Goal: Information Seeking & Learning: Learn about a topic

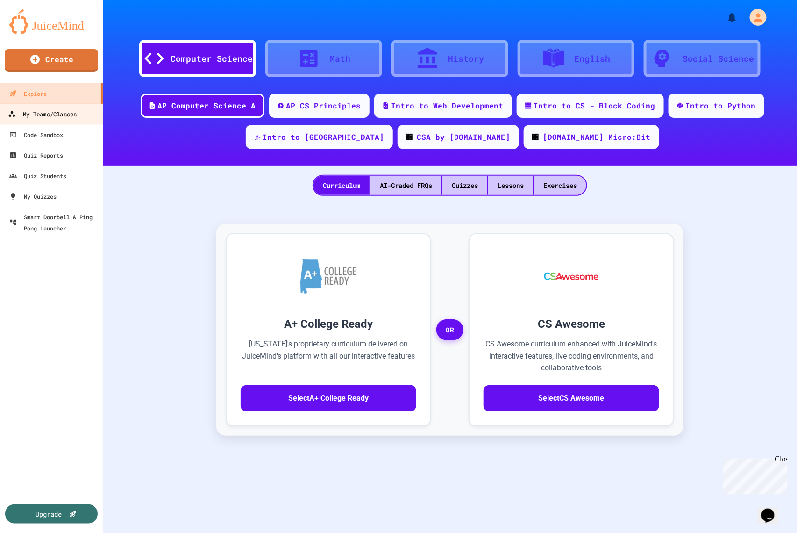
click at [56, 118] on div "My Teams/Classes" at bounding box center [42, 114] width 69 height 12
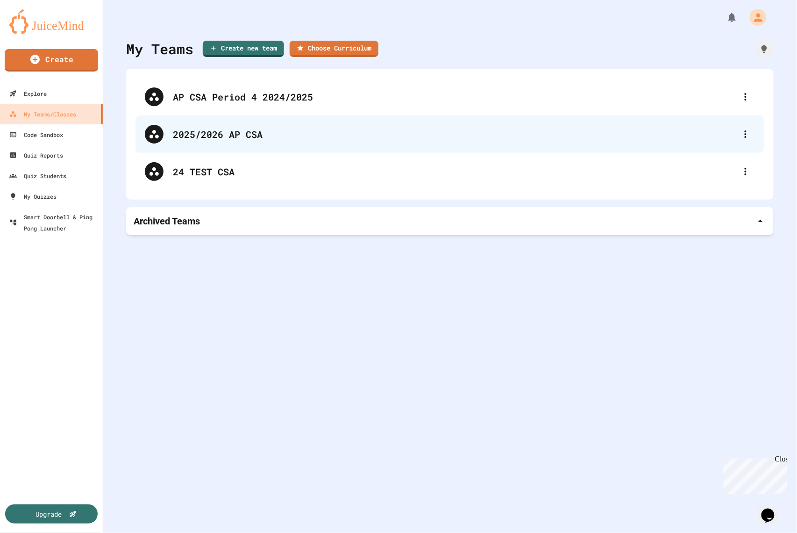
click at [227, 135] on div "2025/2026 AP CSA" at bounding box center [455, 134] width 564 height 14
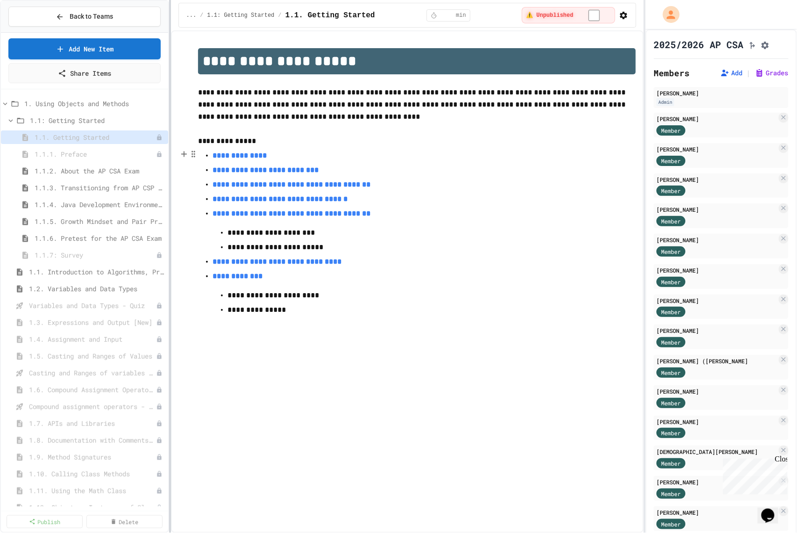
click at [168, 98] on div "**********" at bounding box center [398, 266] width 797 height 533
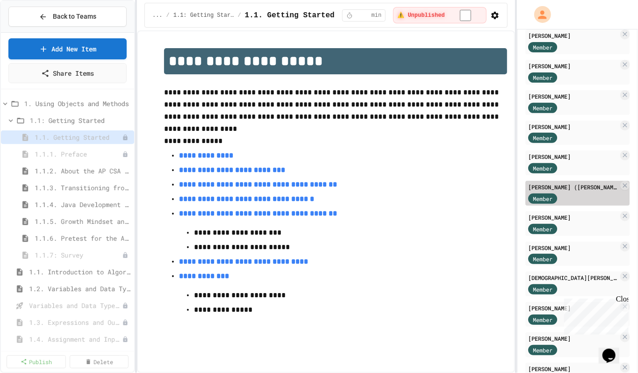
scroll to position [235, 0]
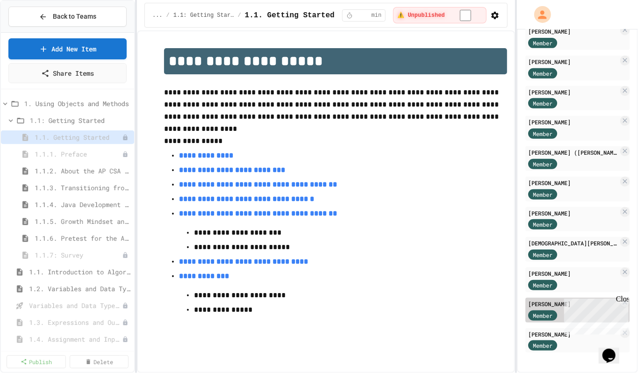
click at [546, 300] on div "[PERSON_NAME]" at bounding box center [573, 304] width 90 height 8
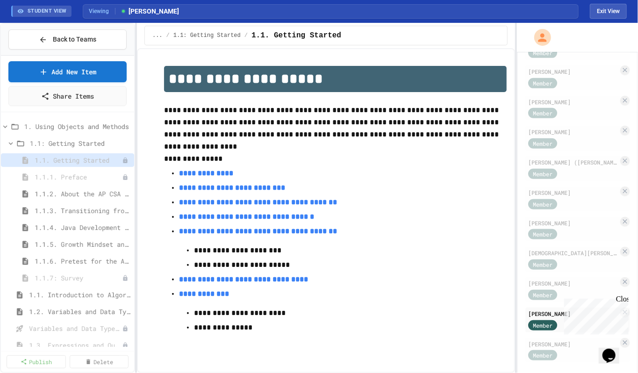
scroll to position [21, 0]
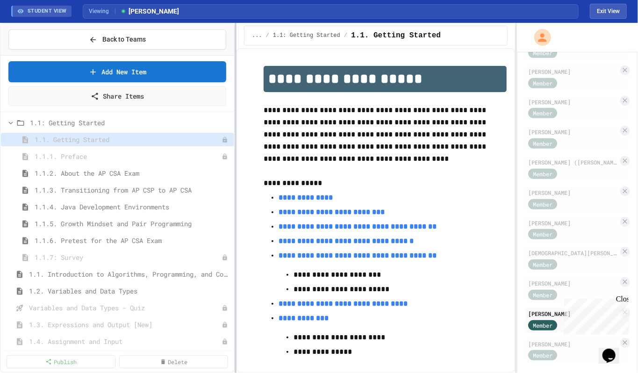
click at [235, 124] on div at bounding box center [236, 198] width 2 height 350
click at [133, 168] on div "1.1.2. About the AP CSA Exam" at bounding box center [117, 173] width 233 height 14
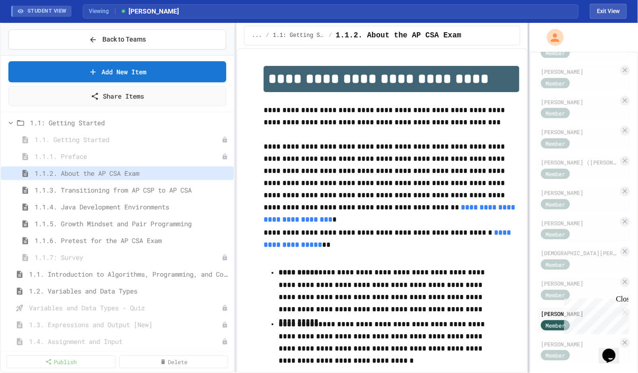
click at [529, 126] on div at bounding box center [529, 198] width 2 height 350
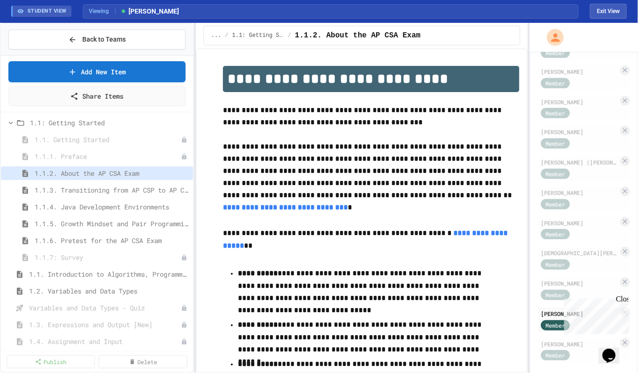
click at [195, 170] on div "**********" at bounding box center [319, 198] width 638 height 350
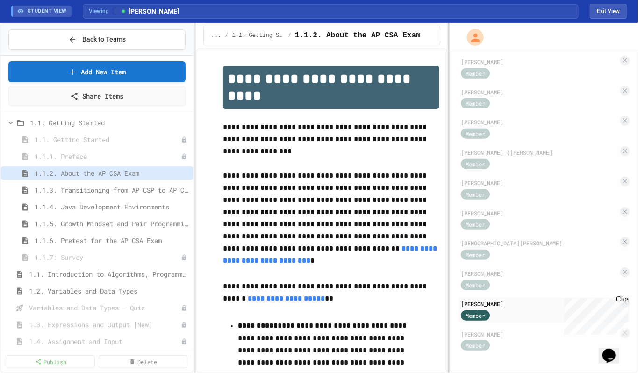
scroll to position [225, 0]
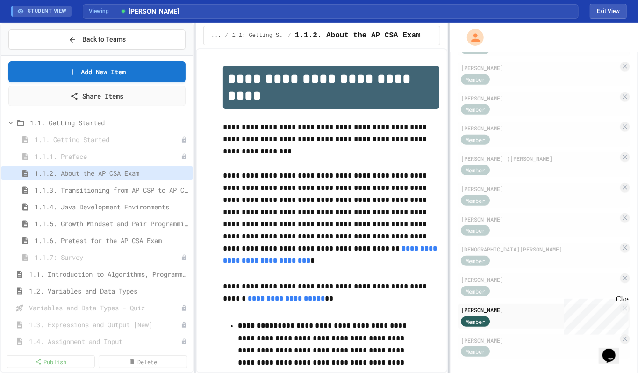
click at [448, 154] on div at bounding box center [449, 198] width 2 height 350
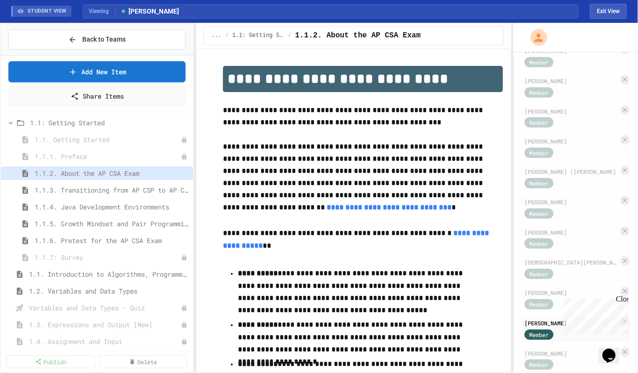
scroll to position [235, 0]
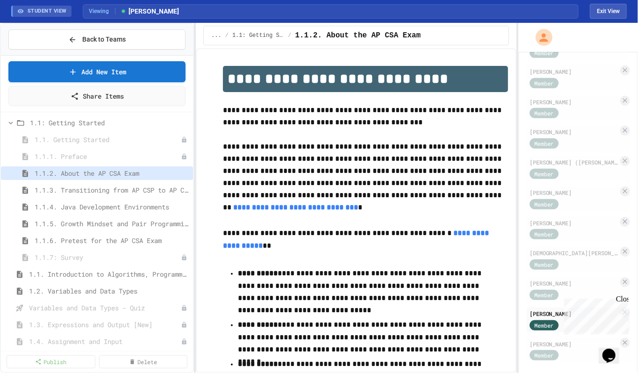
click at [520, 120] on div "**********" at bounding box center [319, 198] width 638 height 350
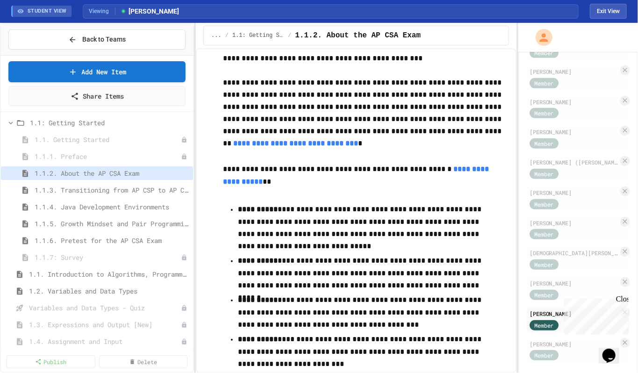
scroll to position [37, 0]
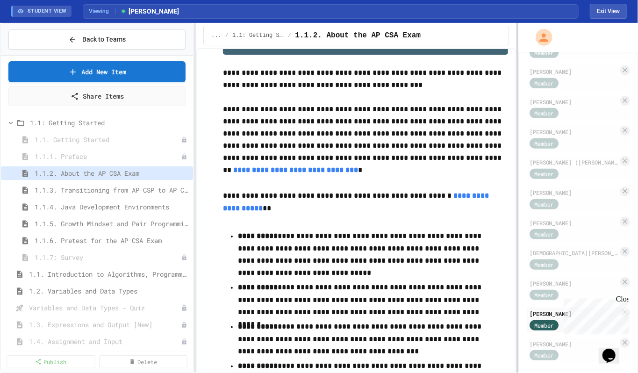
click at [516, 83] on div at bounding box center [517, 198] width 2 height 350
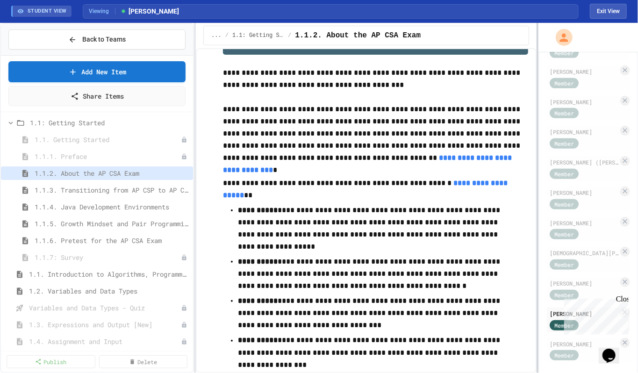
click at [537, 85] on div at bounding box center [537, 198] width 2 height 350
click at [74, 189] on span "1.1.3. Transitioning from AP CSP to AP CSA" at bounding box center [107, 190] width 145 height 10
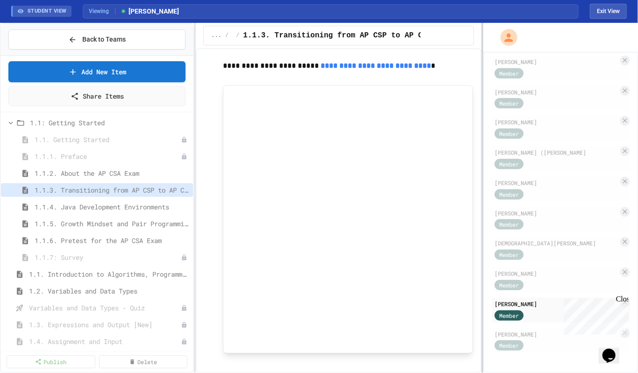
scroll to position [536, 0]
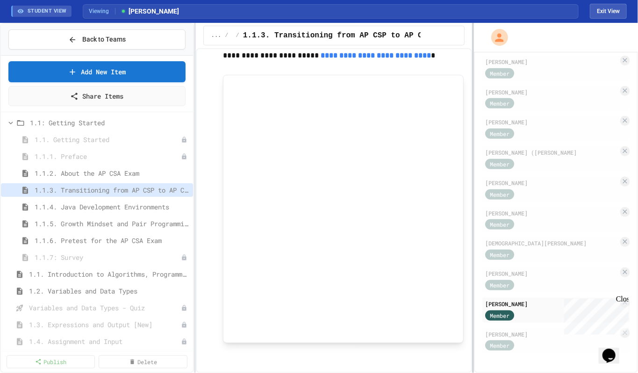
click at [473, 158] on div at bounding box center [473, 198] width 2 height 350
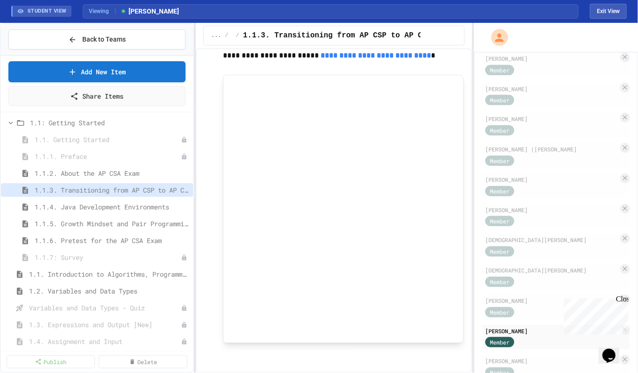
scroll to position [279, 0]
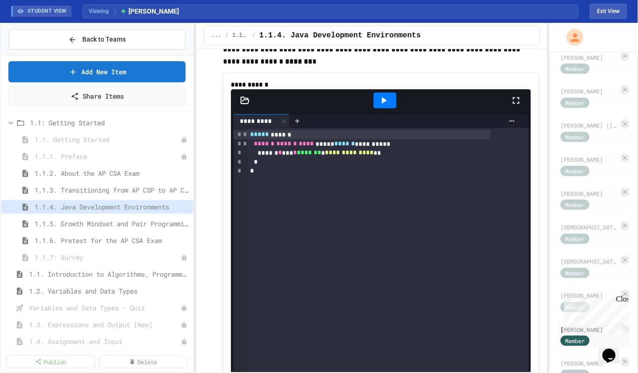
scroll to position [208, 0]
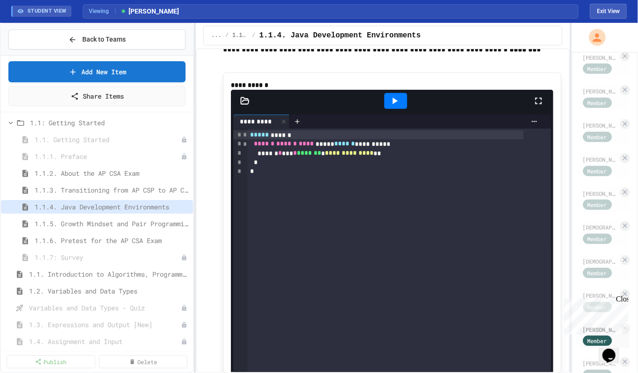
click at [572, 129] on div "**********" at bounding box center [319, 198] width 638 height 350
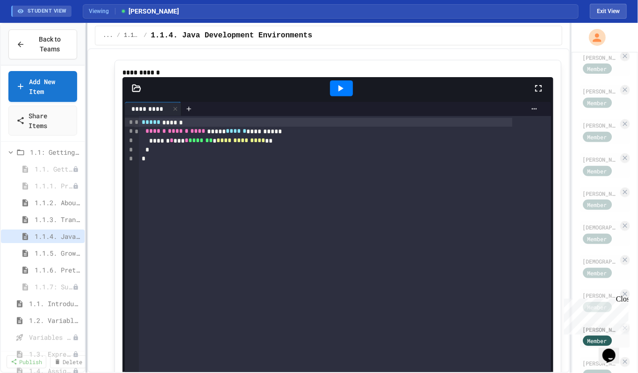
scroll to position [172, 0]
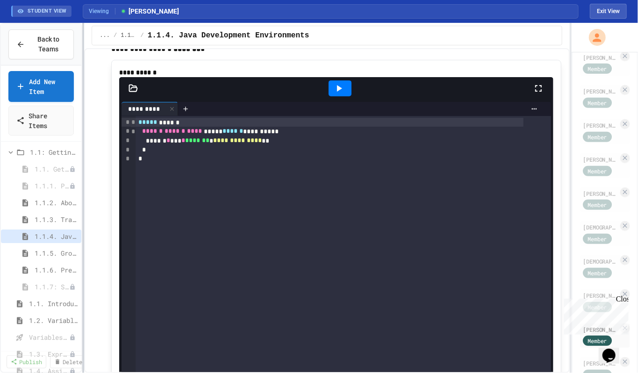
click at [82, 192] on div at bounding box center [83, 198] width 2 height 350
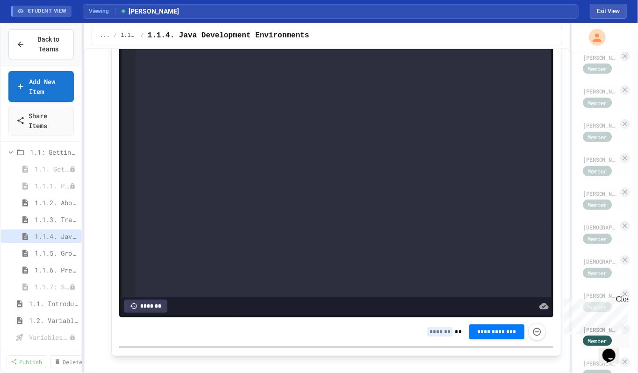
scroll to position [309, 0]
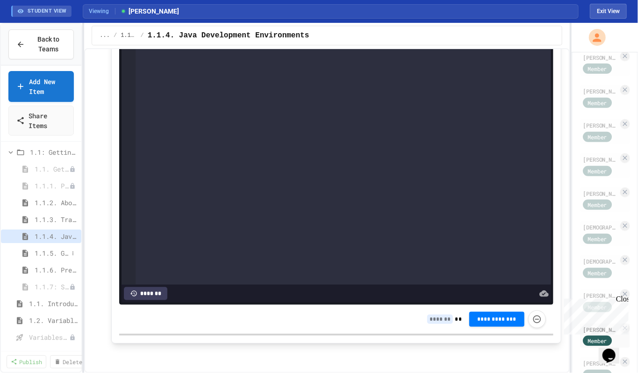
click at [53, 251] on span "1.1.5. Growth Mindset and Pair Programming" at bounding box center [52, 253] width 34 height 10
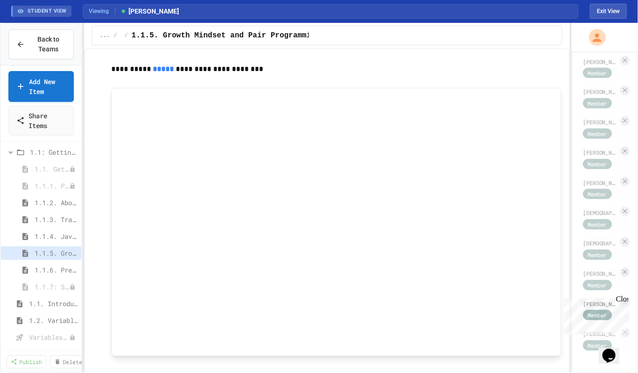
scroll to position [763, 0]
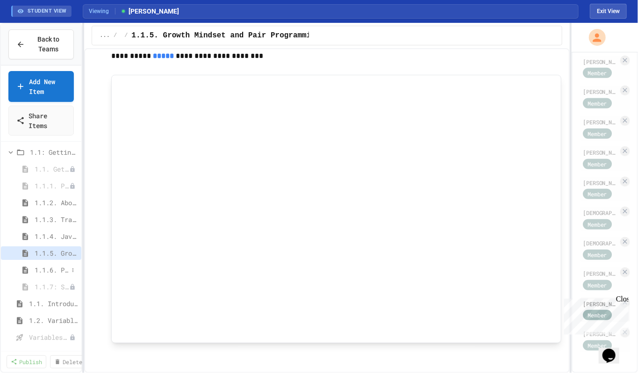
click at [50, 270] on span "1.1.6. Pretest for the AP CSA Exam" at bounding box center [52, 270] width 34 height 10
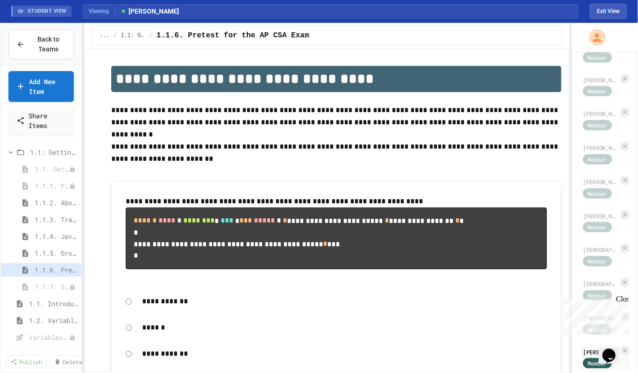
scroll to position [301, 0]
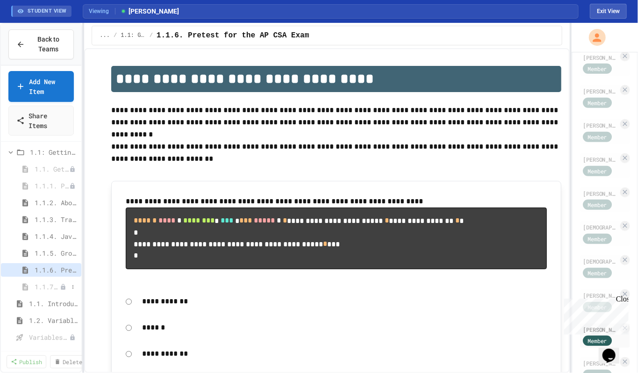
click at [38, 289] on span "1.1.7: Survey" at bounding box center [47, 287] width 25 height 10
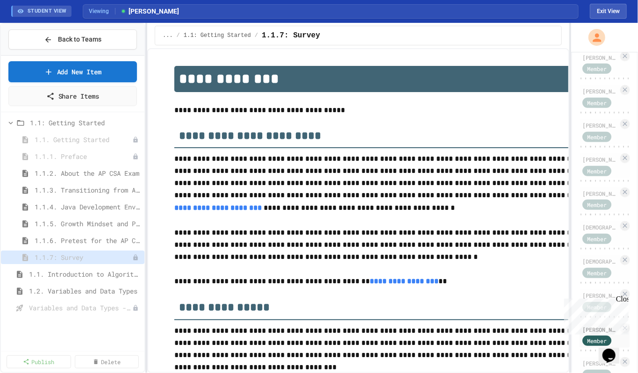
click at [215, 275] on div "**********" at bounding box center [319, 198] width 638 height 350
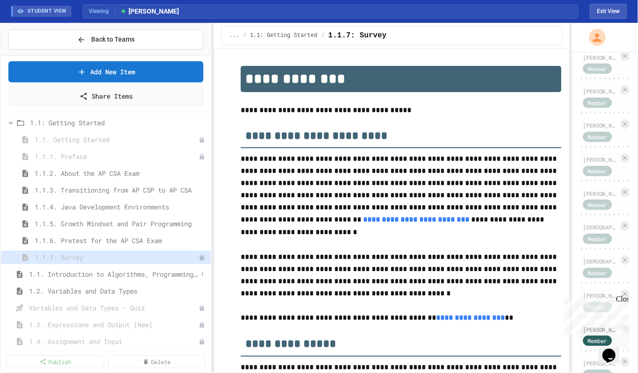
click at [118, 275] on span "1.1. Introduction to Algorithms, Programming, and Compilers" at bounding box center [113, 274] width 169 height 10
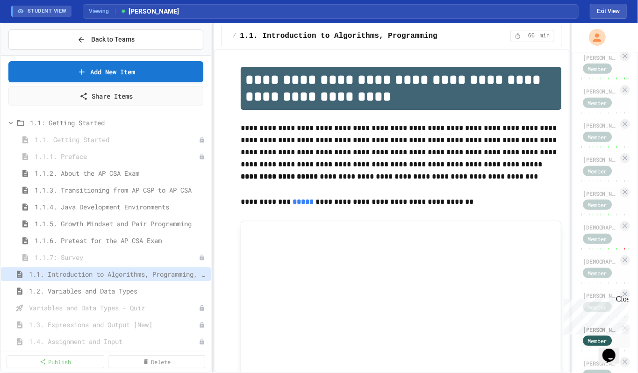
click at [211, 150] on div "**********" at bounding box center [319, 198] width 638 height 350
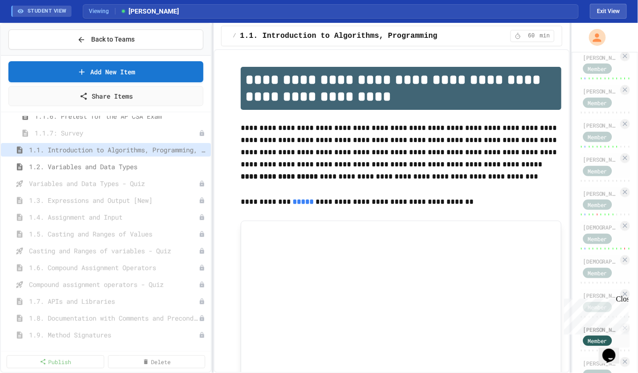
scroll to position [152, 0]
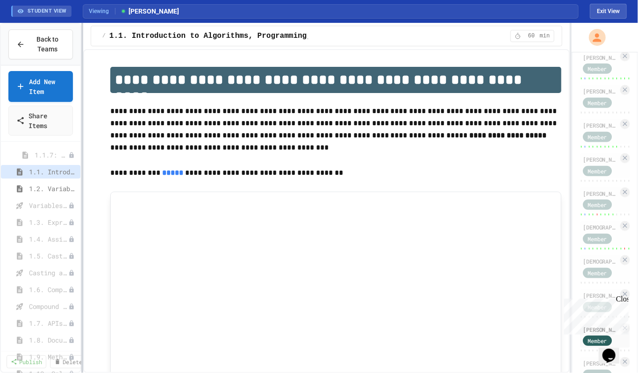
click at [81, 133] on div at bounding box center [82, 198] width 2 height 350
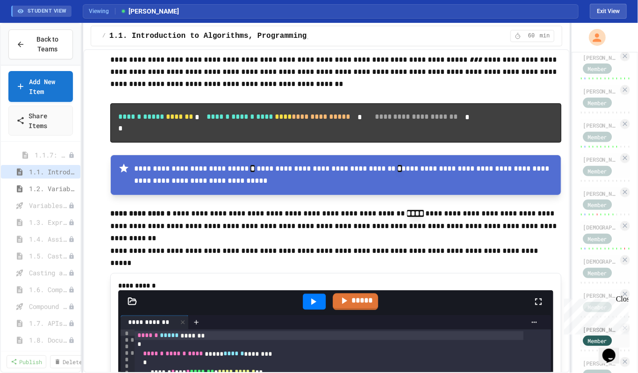
scroll to position [997, 0]
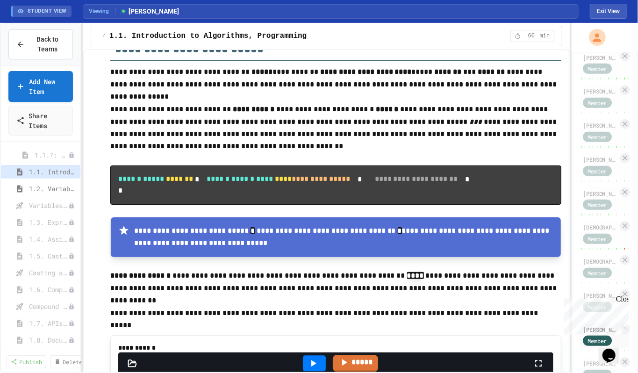
type input "*"
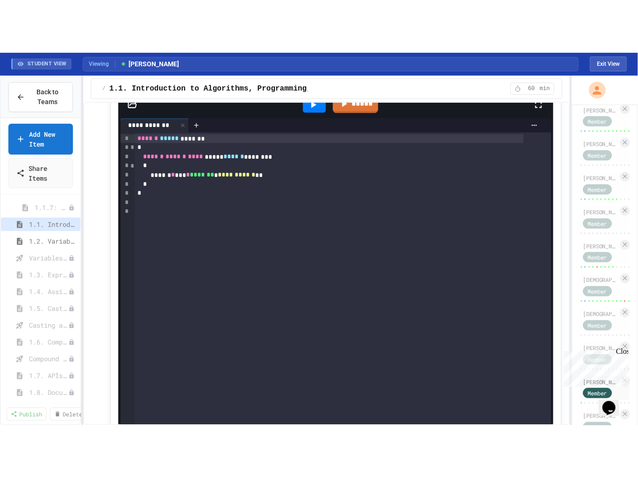
scroll to position [1370, 0]
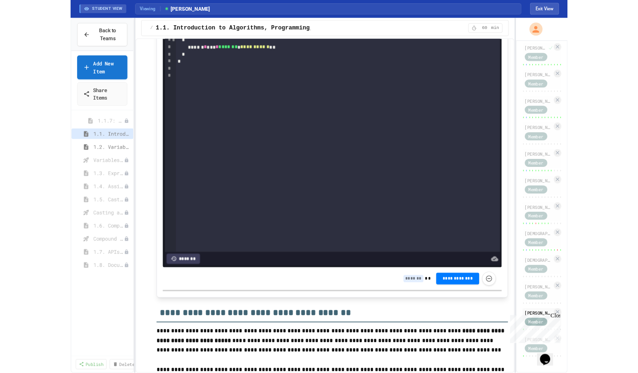
scroll to position [243, 0]
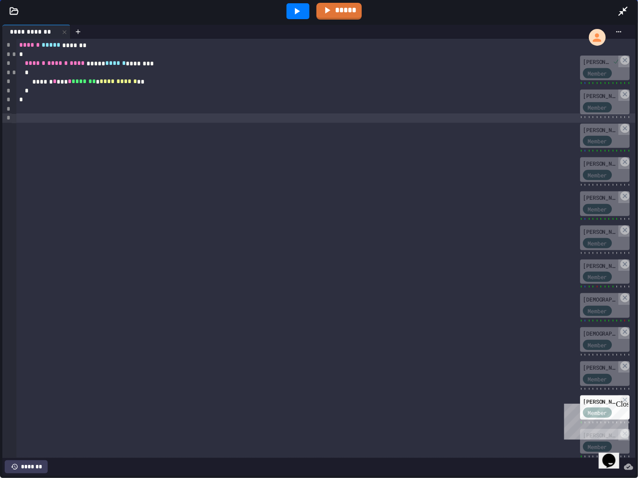
click at [394, 438] on div "**********" at bounding box center [325, 249] width 619 height 420
click at [294, 12] on icon at bounding box center [296, 11] width 11 height 11
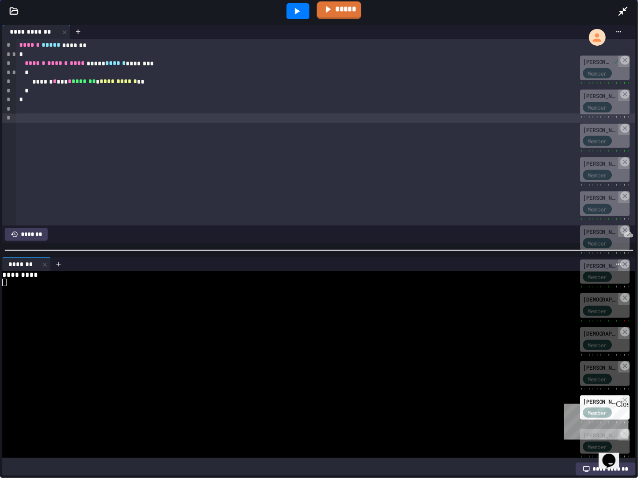
click at [350, 7] on link "*****" at bounding box center [338, 10] width 44 height 18
click at [325, 7] on icon at bounding box center [327, 9] width 5 height 7
click at [622, 8] on icon at bounding box center [622, 11] width 11 height 11
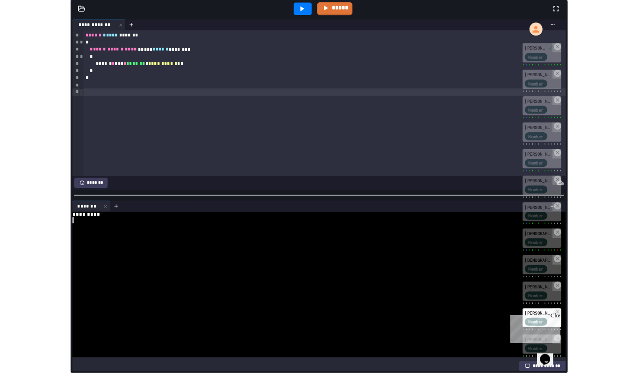
scroll to position [301, 0]
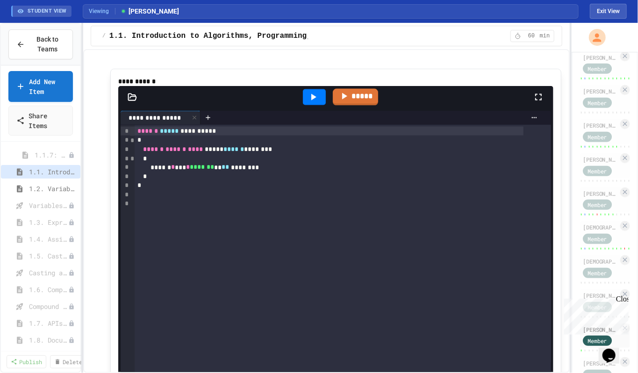
scroll to position [4610, 0]
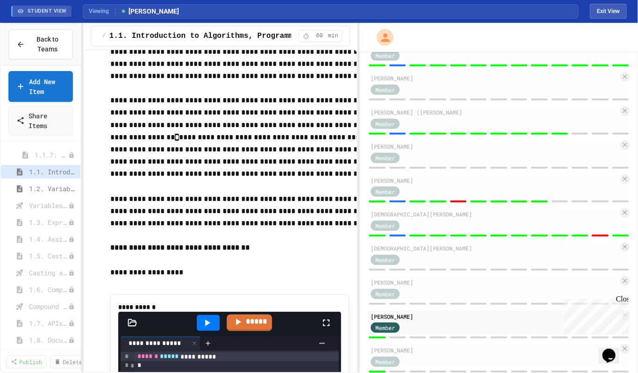
click at [355, 157] on div "**********" at bounding box center [319, 198] width 638 height 350
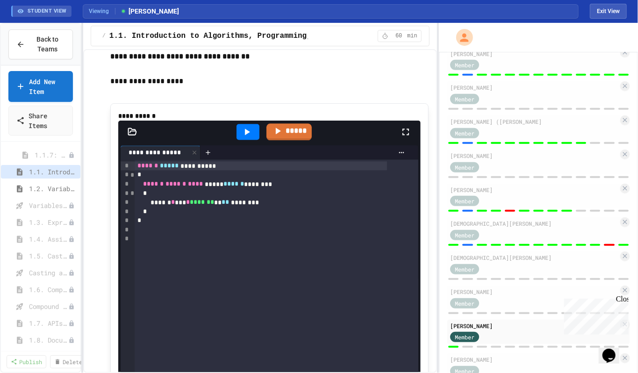
scroll to position [4995, 0]
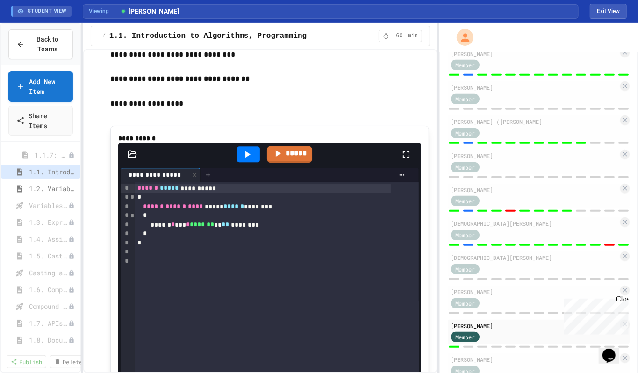
click at [438, 151] on div "**********" at bounding box center [319, 198] width 638 height 350
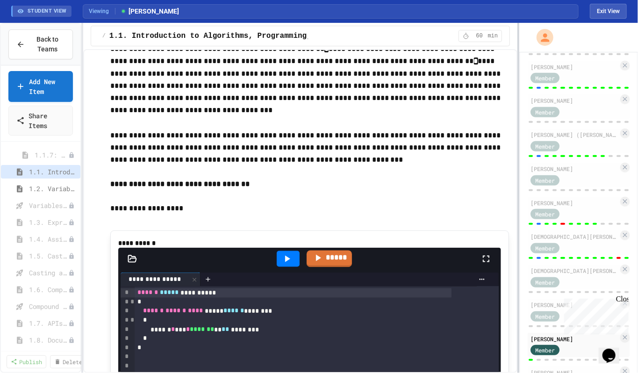
scroll to position [301, 0]
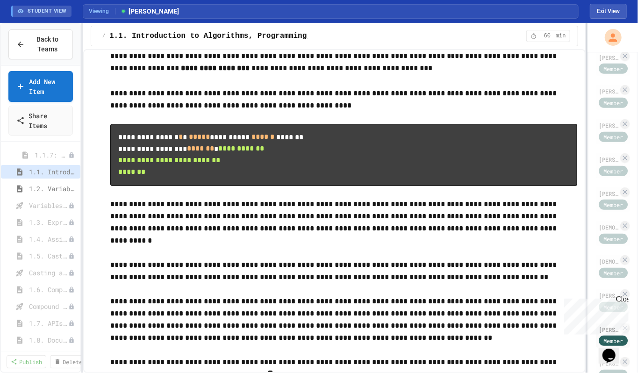
click at [587, 178] on div at bounding box center [586, 198] width 2 height 350
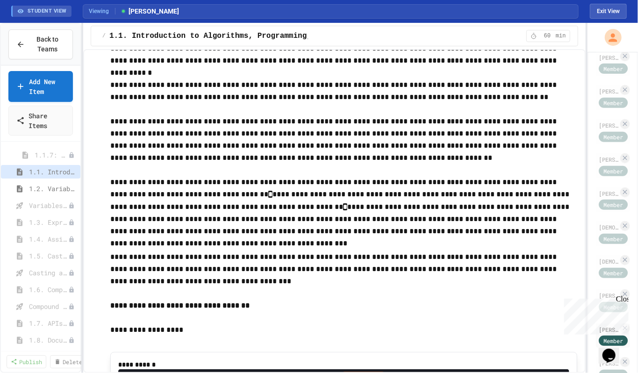
scroll to position [4445, 0]
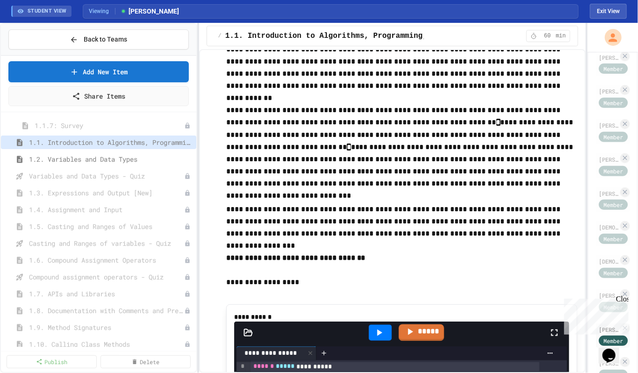
click at [197, 176] on div "**********" at bounding box center [319, 198] width 638 height 350
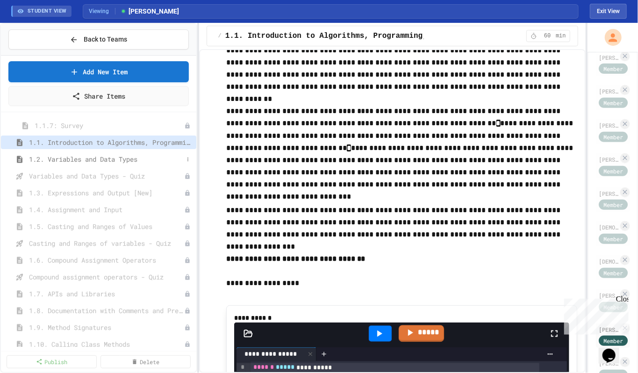
click at [71, 159] on span "1.2. Variables and Data Types" at bounding box center [106, 159] width 154 height 10
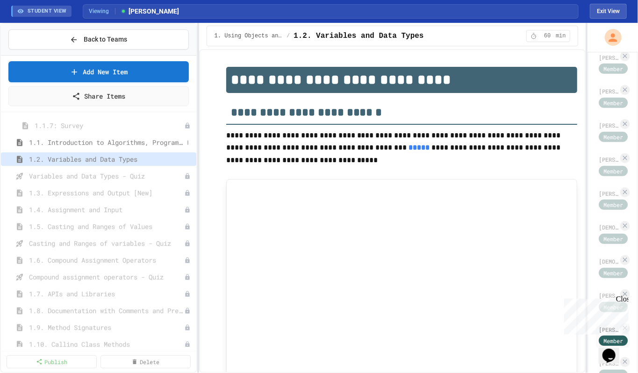
click at [159, 141] on span "1.1. Introduction to Algorithms, Programming, and Compilers" at bounding box center [106, 142] width 154 height 10
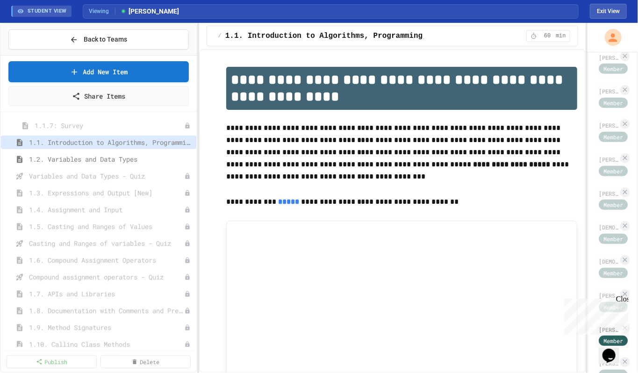
type input "*"
